Goal: Task Accomplishment & Management: Manage account settings

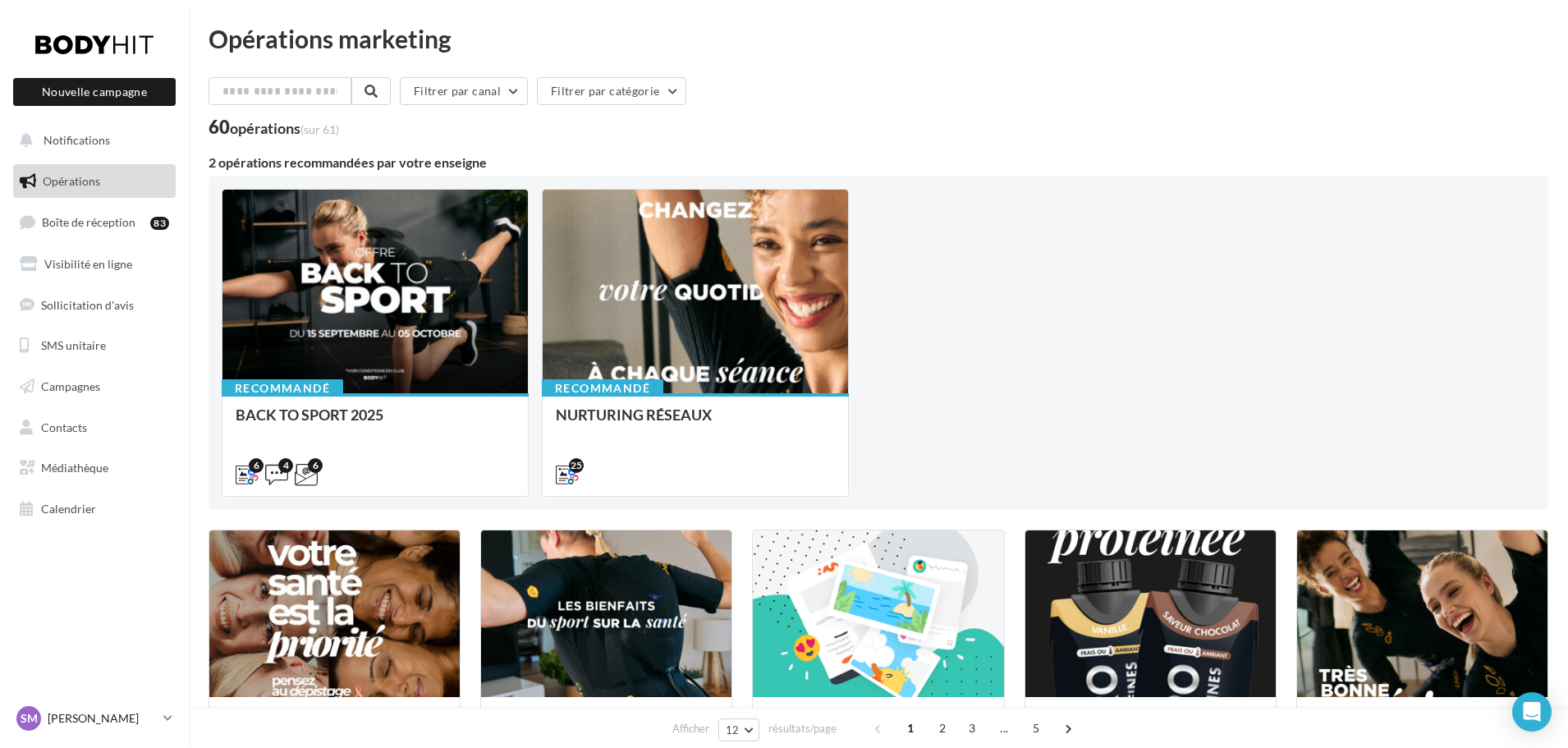
click at [169, 717] on icon at bounding box center [168, 718] width 9 height 14
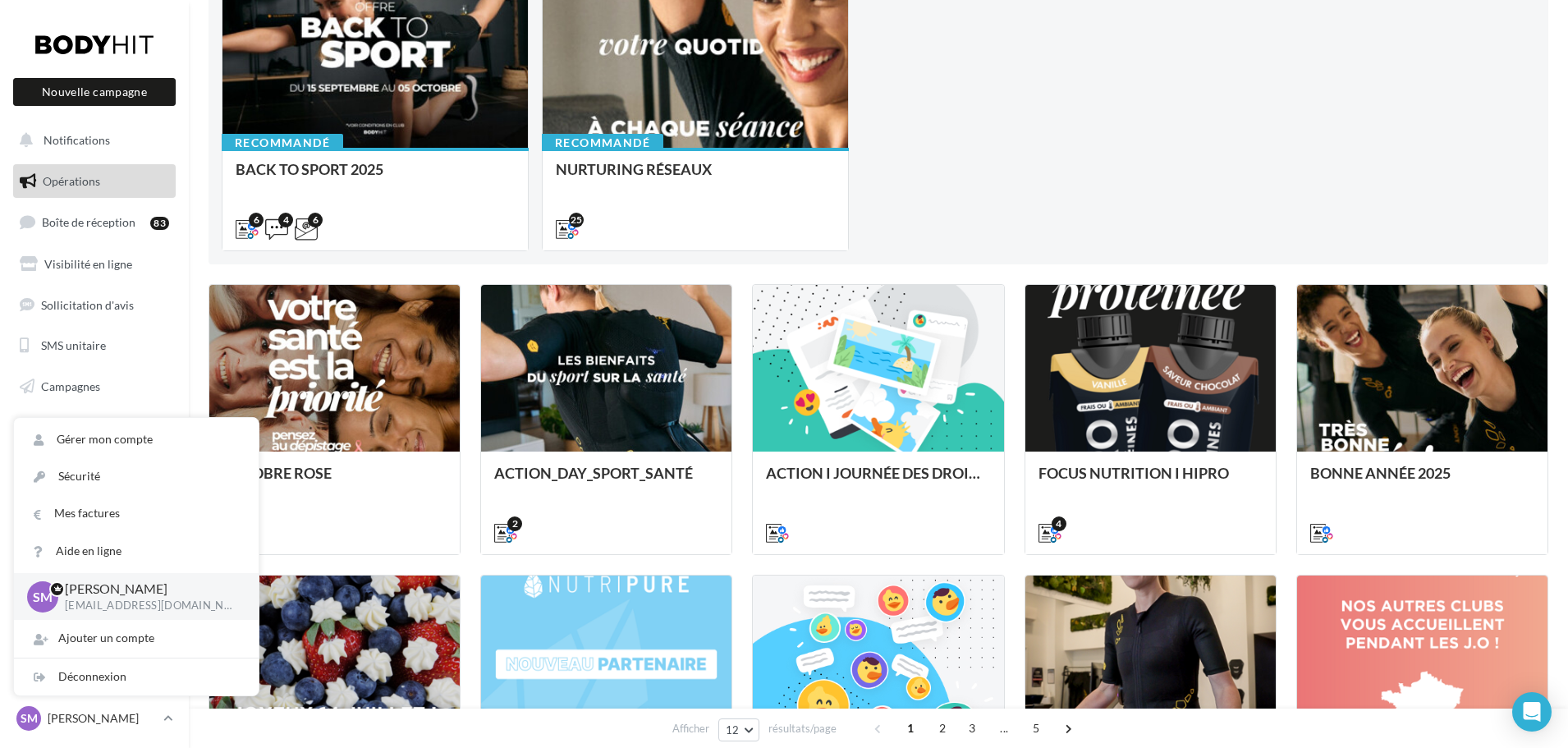
scroll to position [246, 0]
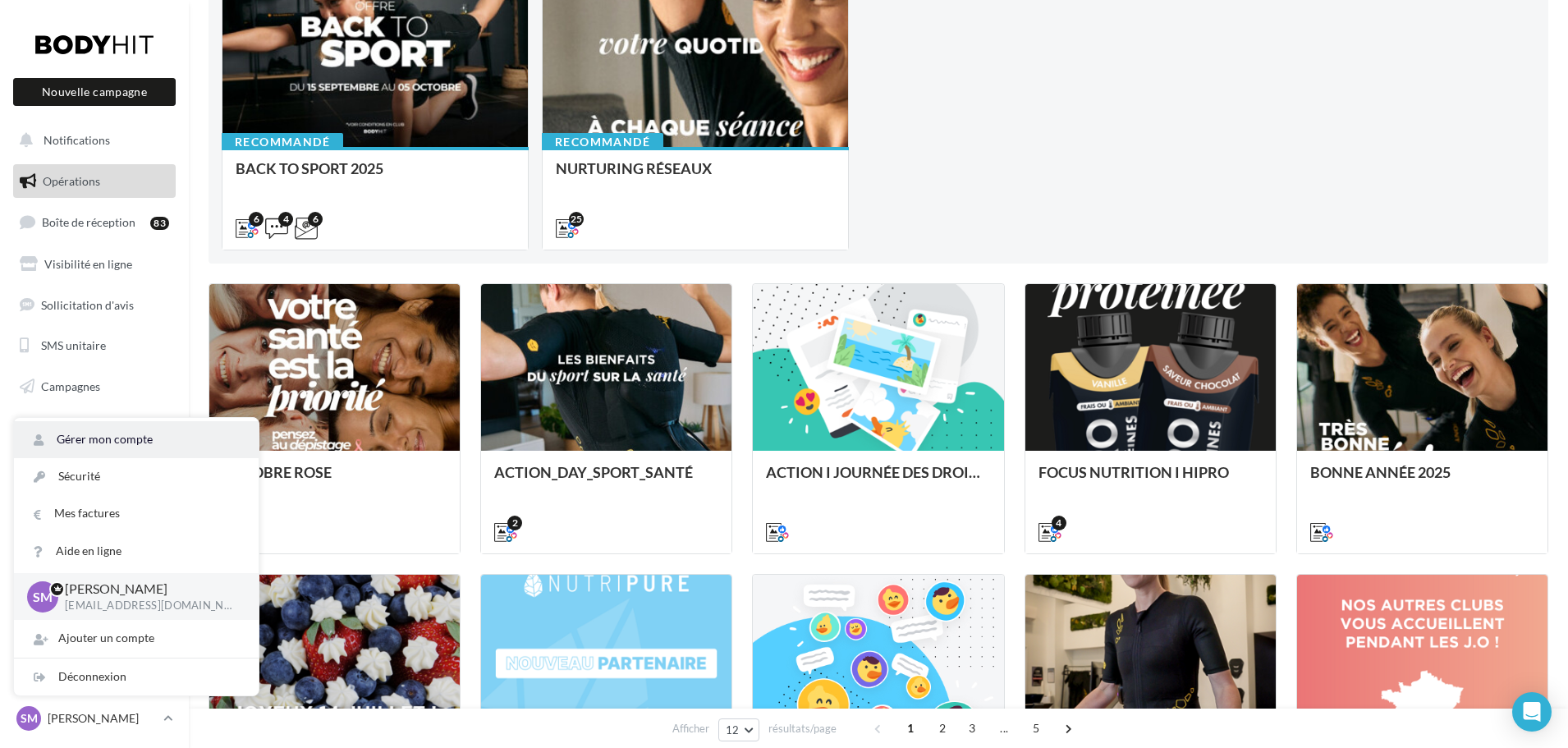
click at [122, 439] on link "Gérer mon compte" at bounding box center [136, 440] width 244 height 37
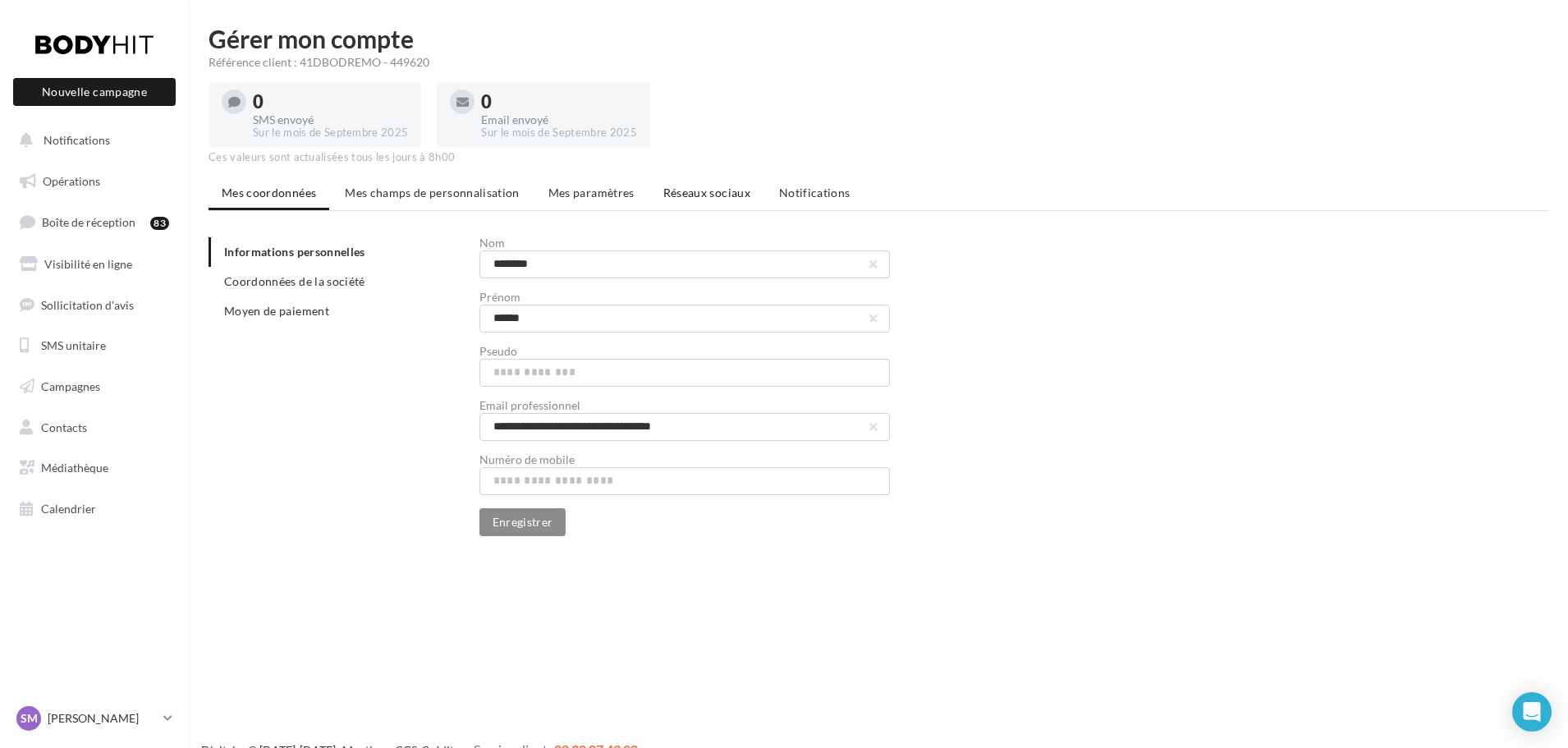
click at [685, 196] on span "Réseaux sociaux" at bounding box center [706, 193] width 87 height 14
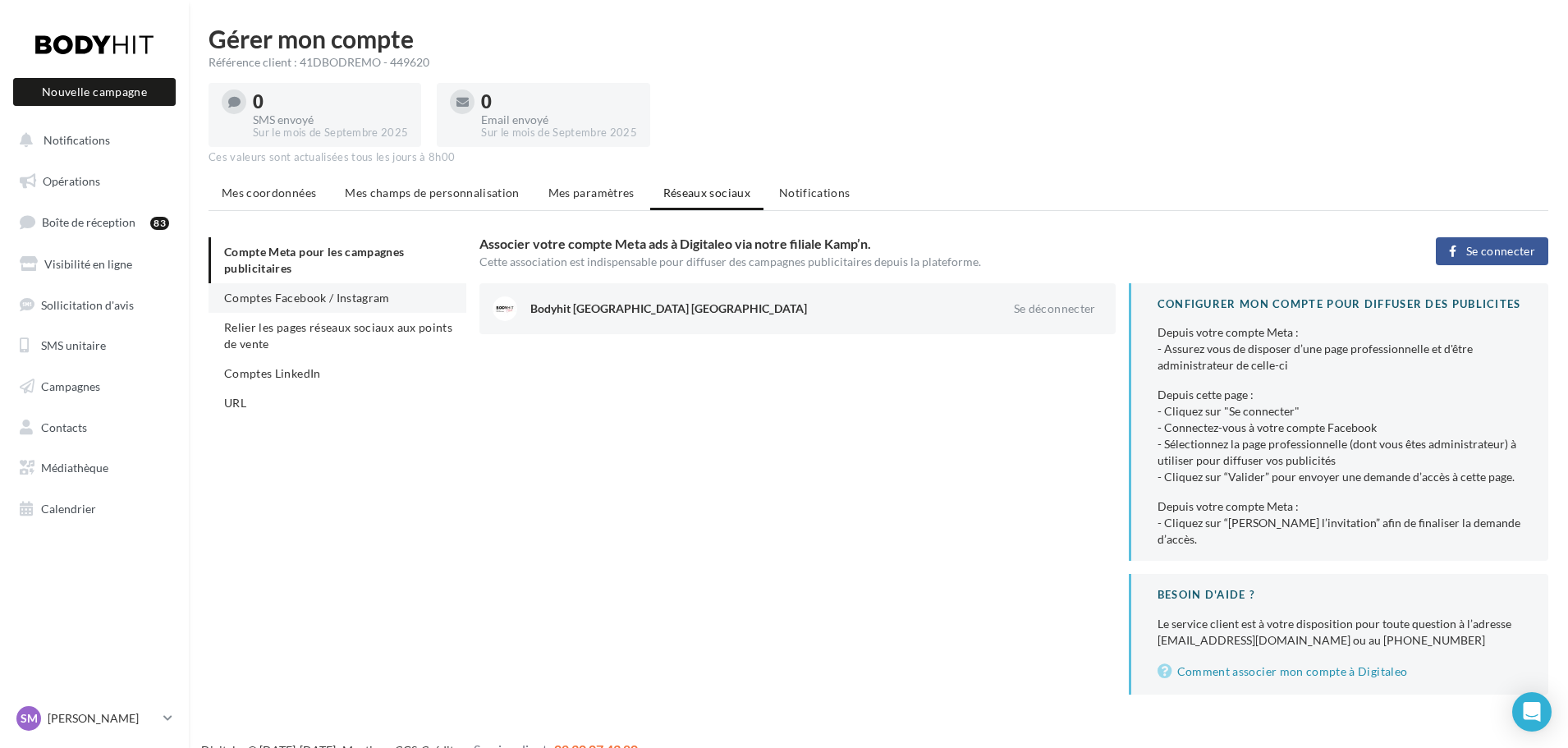
click at [349, 299] on span "Comptes Facebook / Instagram" at bounding box center [307, 298] width 166 height 14
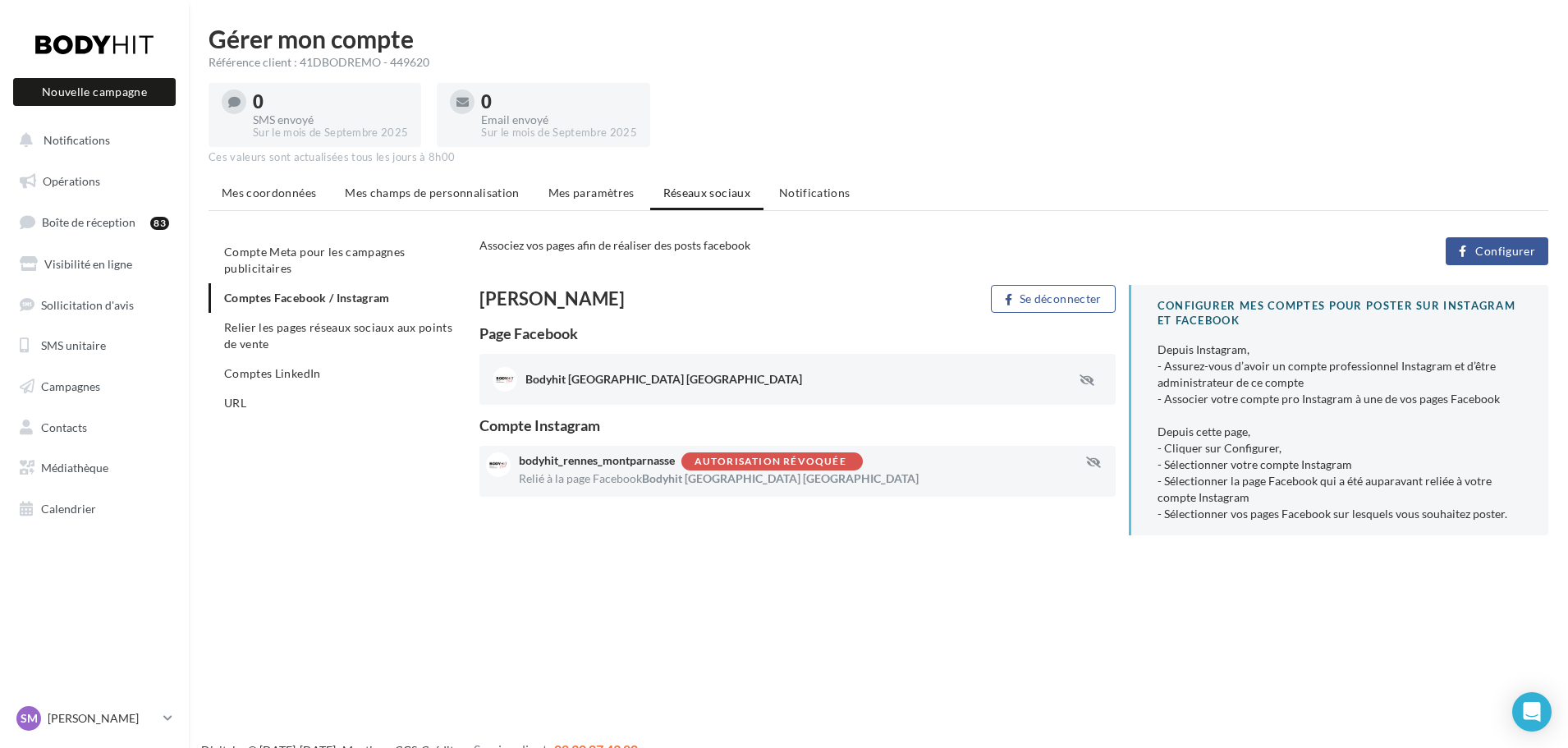
click at [1251, 308] on div "CONFIGURER MES COMPTES POUR POSTER sur instagram et facebook" at bounding box center [1340, 313] width 364 height 31
click at [1501, 249] on span "Configurer" at bounding box center [1505, 251] width 60 height 13
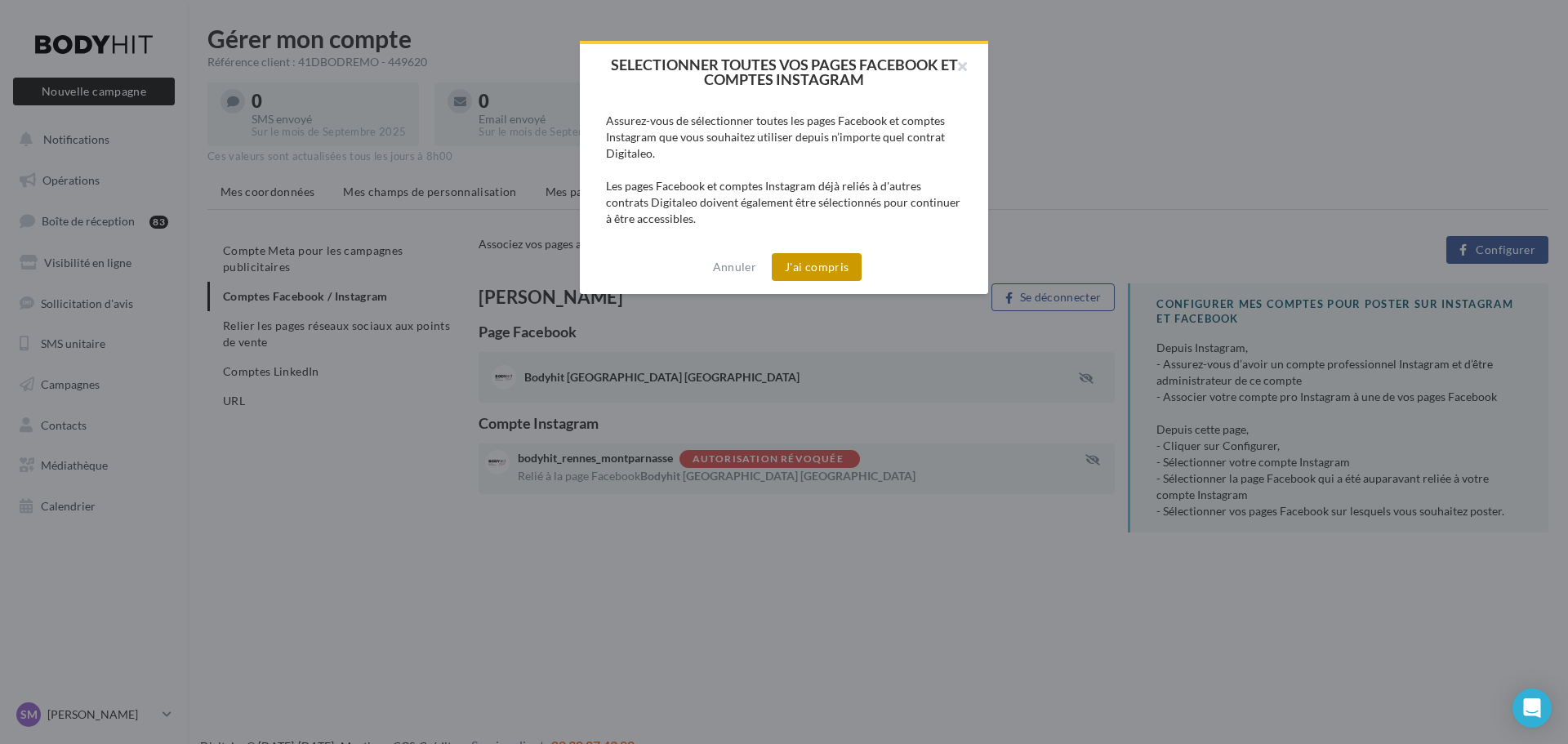
click at [841, 267] on button "J'ai compris" at bounding box center [816, 267] width 90 height 28
